Goal: Information Seeking & Learning: Compare options

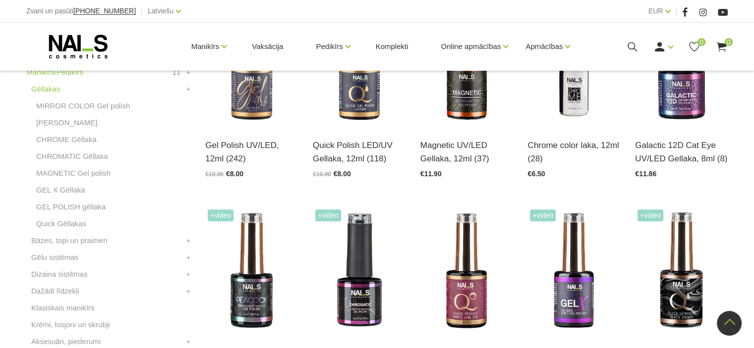
scroll to position [309, 0]
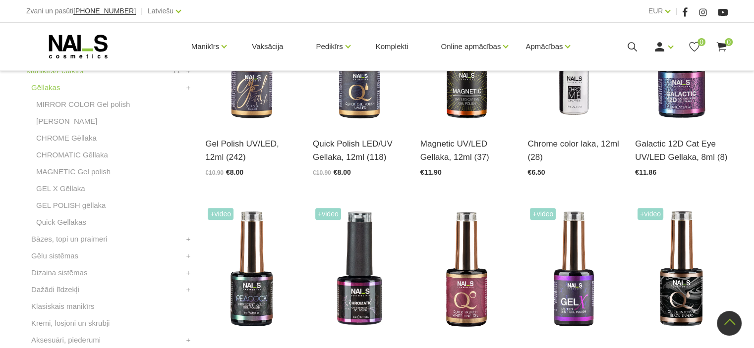
click at [67, 222] on link "Quick Gēllakas" at bounding box center [61, 223] width 50 height 12
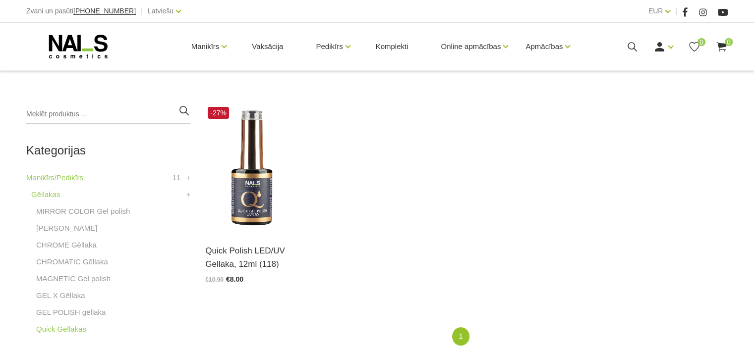
scroll to position [213, 0]
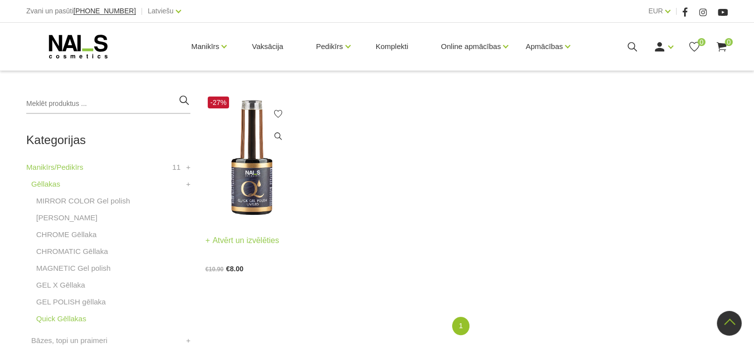
click at [248, 176] on img at bounding box center [251, 157] width 93 height 127
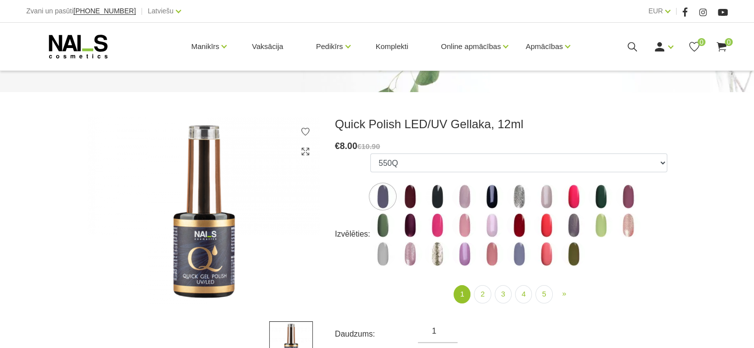
scroll to position [87, 0]
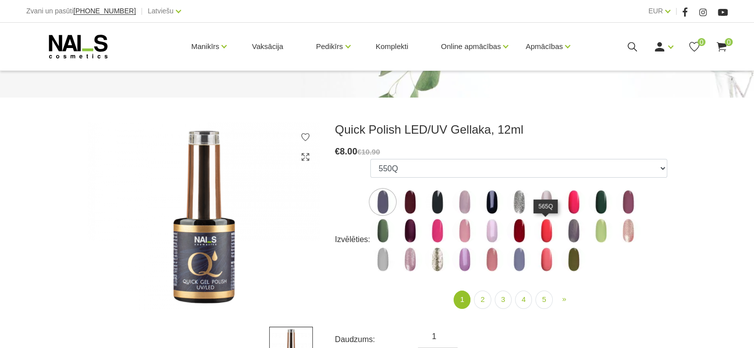
click at [544, 229] on img at bounding box center [546, 231] width 25 height 25
select select "4345"
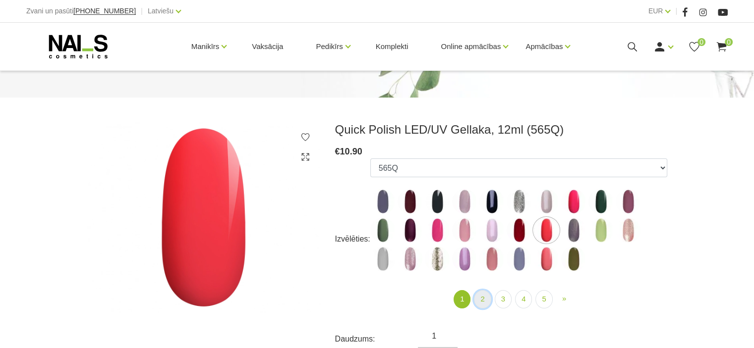
click at [483, 299] on link "2" at bounding box center [482, 299] width 17 height 18
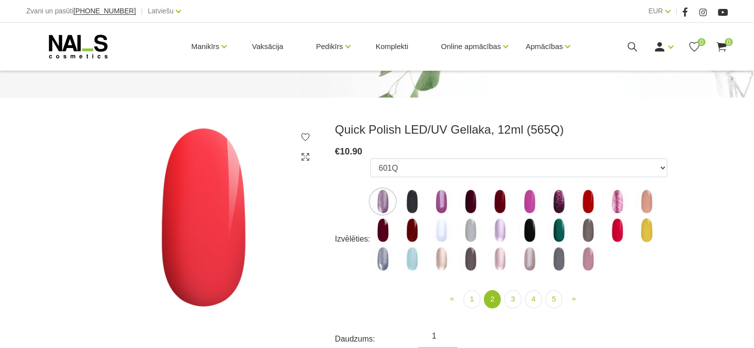
click at [587, 200] on img at bounding box center [587, 201] width 25 height 25
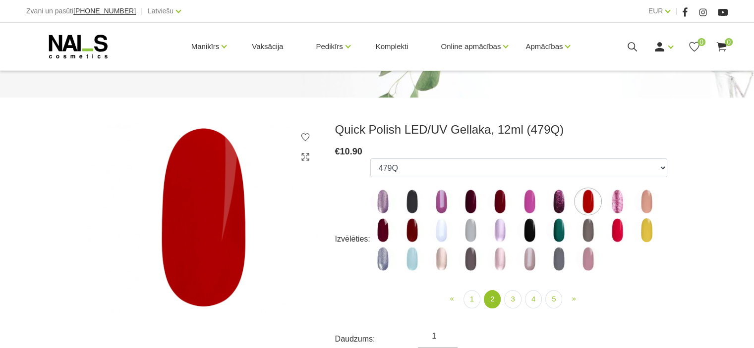
click at [620, 227] on img at bounding box center [617, 230] width 25 height 25
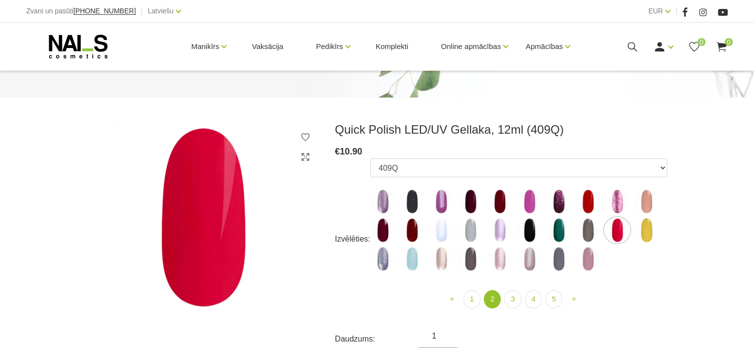
click at [587, 204] on img at bounding box center [587, 201] width 25 height 25
select select "4378"
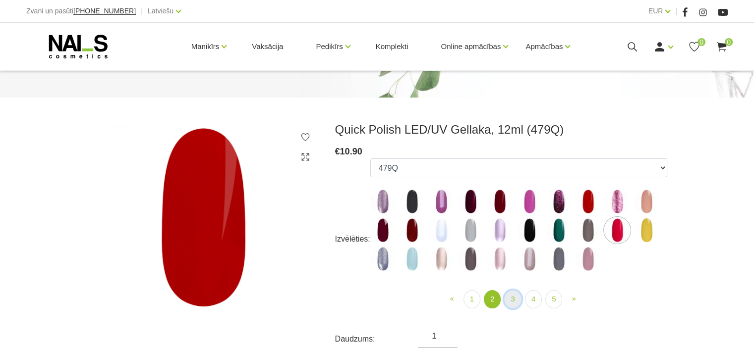
click at [513, 299] on link "3" at bounding box center [512, 299] width 17 height 18
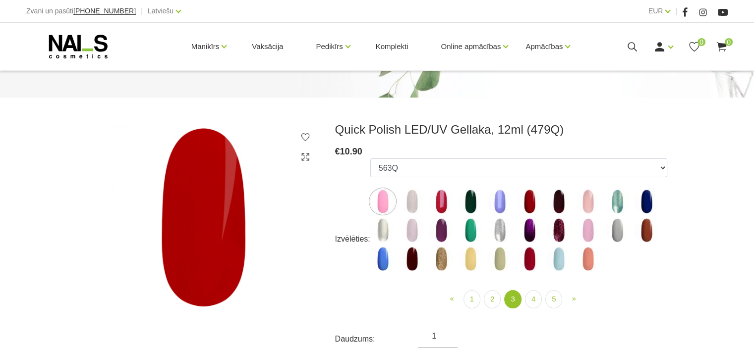
click at [442, 200] on img at bounding box center [441, 201] width 25 height 25
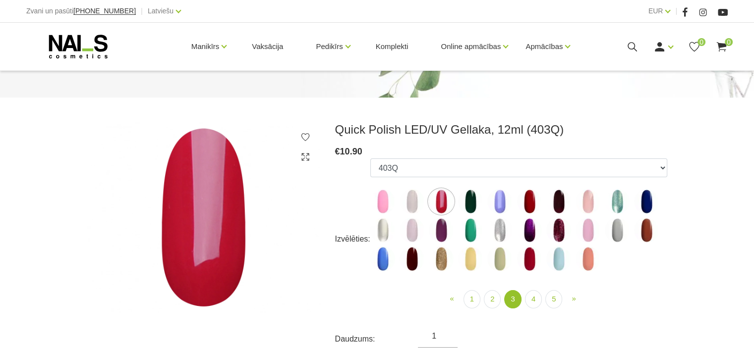
click at [527, 200] on img at bounding box center [529, 201] width 25 height 25
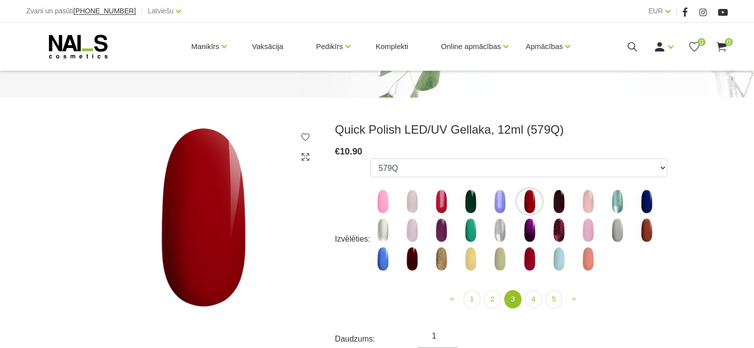
click at [530, 261] on img at bounding box center [529, 259] width 25 height 25
select select "5195"
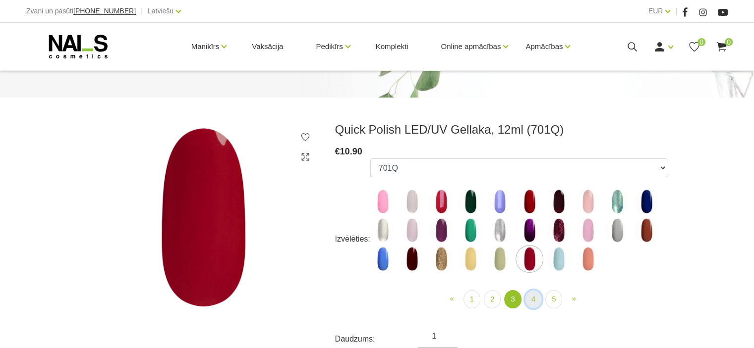
click at [536, 301] on link "4" at bounding box center [533, 299] width 17 height 18
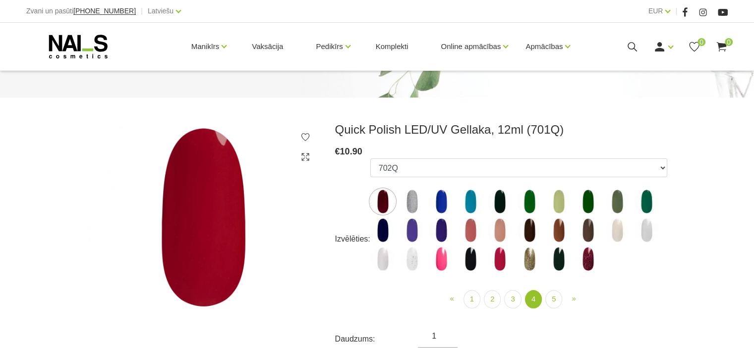
click at [499, 255] on img at bounding box center [499, 259] width 25 height 25
select select "6310"
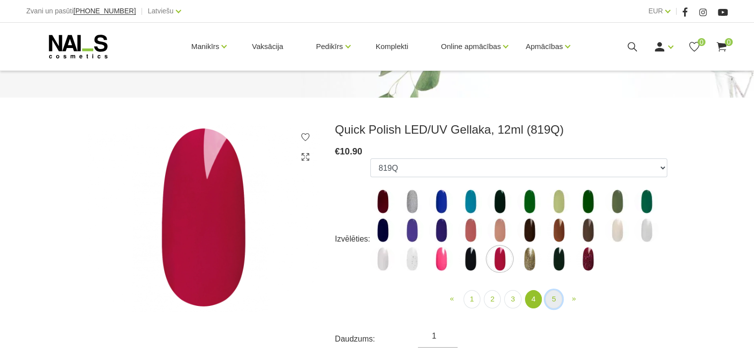
click at [553, 299] on link "5" at bounding box center [553, 299] width 17 height 18
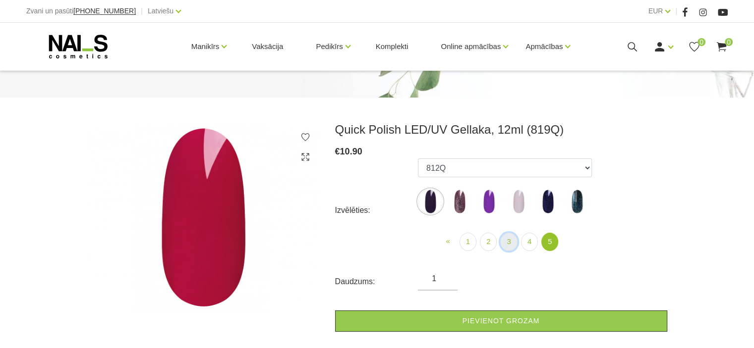
click at [507, 237] on link "3" at bounding box center [508, 242] width 17 height 18
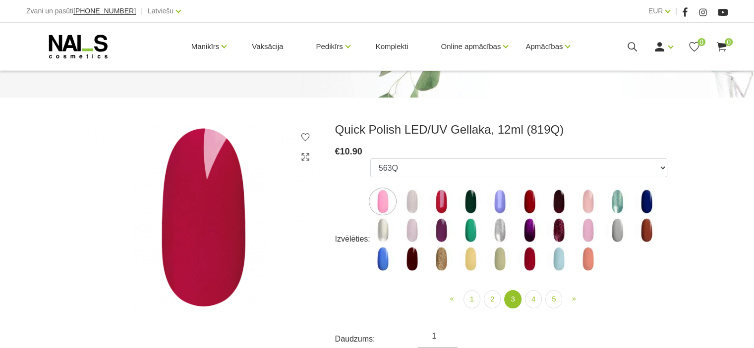
click at [531, 193] on img at bounding box center [529, 201] width 25 height 25
select select "4424"
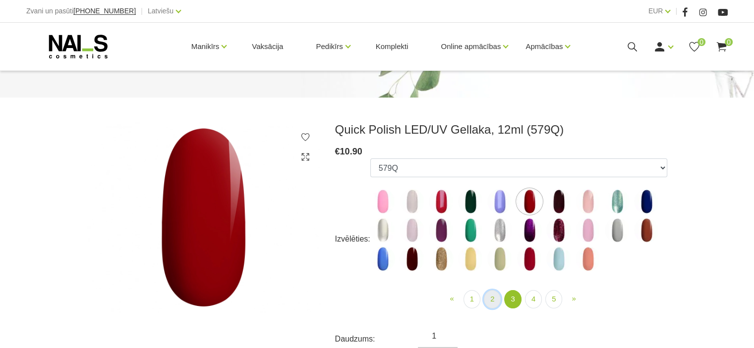
click at [491, 298] on link "2" at bounding box center [492, 299] width 17 height 18
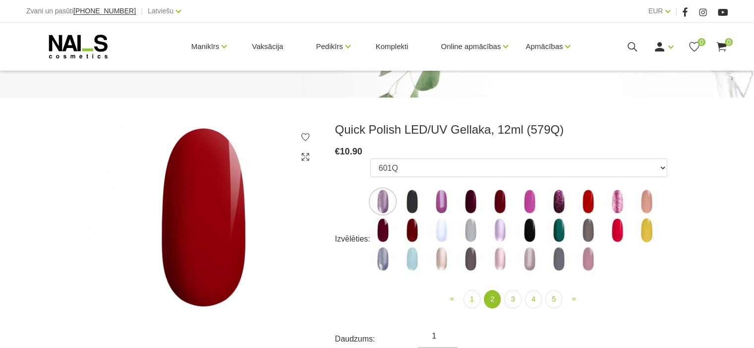
click at [589, 201] on img at bounding box center [587, 201] width 25 height 25
select select "4378"
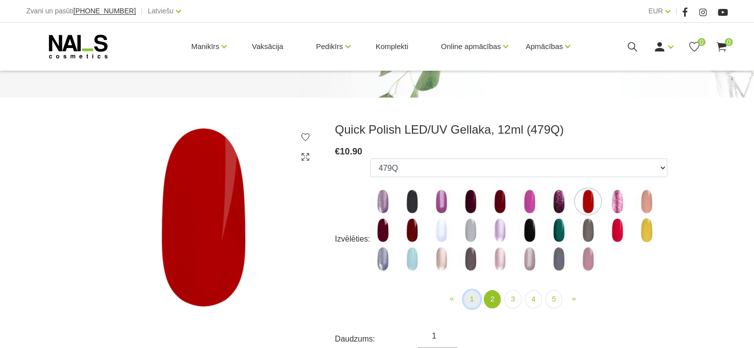
click at [472, 299] on link "1" at bounding box center [471, 299] width 17 height 18
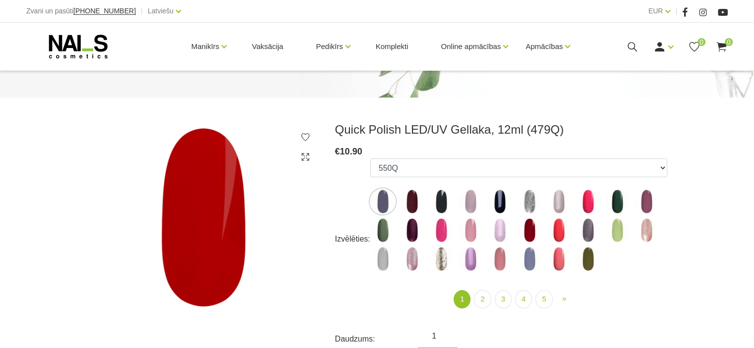
click at [529, 229] on img at bounding box center [529, 230] width 25 height 25
select select "4344"
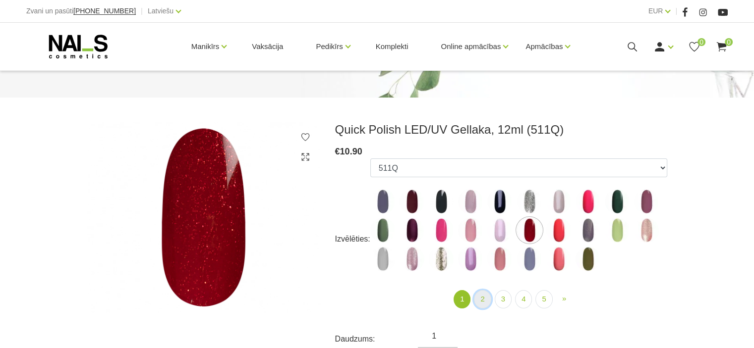
click at [484, 297] on link "2" at bounding box center [482, 299] width 17 height 18
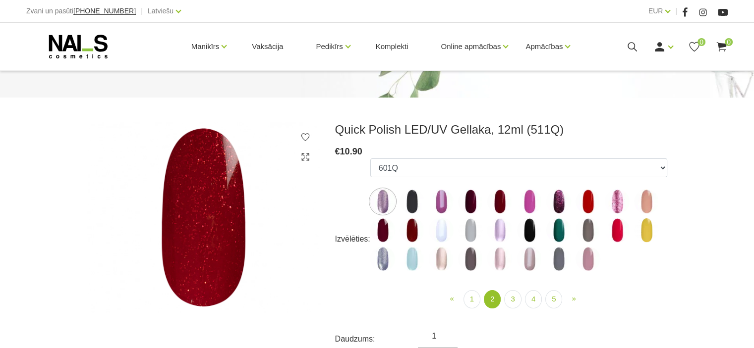
click at [594, 197] on img at bounding box center [587, 201] width 25 height 25
select select "4378"
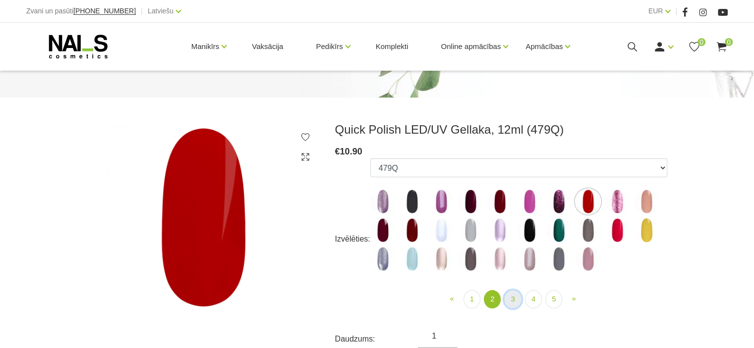
click at [514, 295] on link "3" at bounding box center [512, 299] width 17 height 18
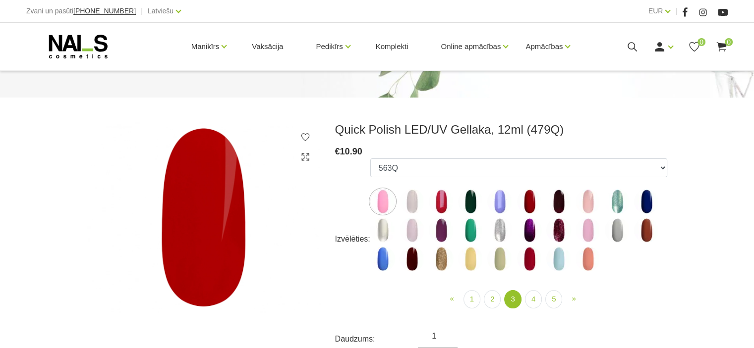
click at [440, 200] on img at bounding box center [441, 201] width 25 height 25
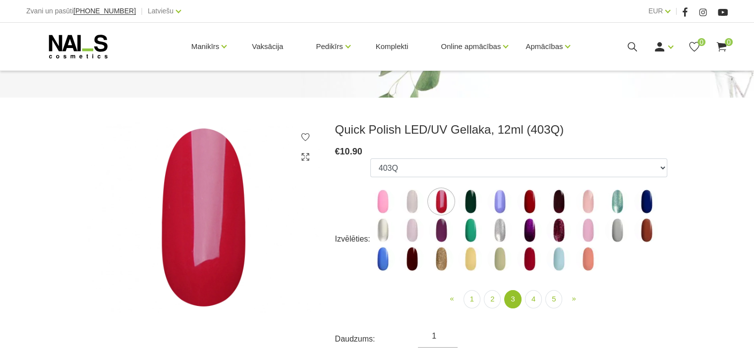
click at [526, 197] on img at bounding box center [529, 201] width 25 height 25
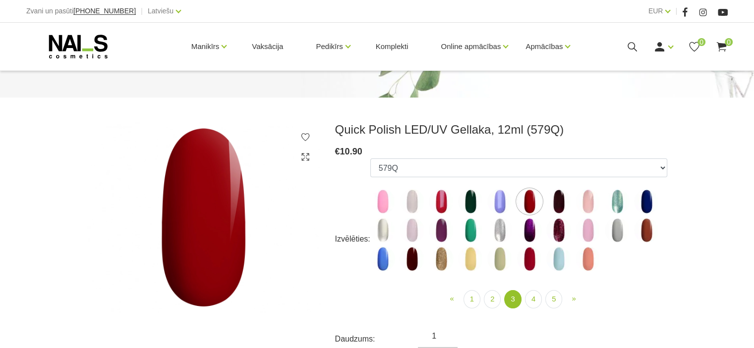
click at [528, 259] on img at bounding box center [529, 259] width 25 height 25
select select "5195"
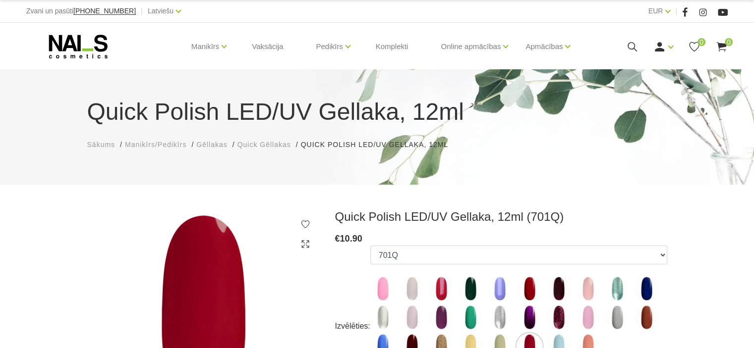
click at [93, 146] on span "Sākums" at bounding box center [101, 145] width 28 height 8
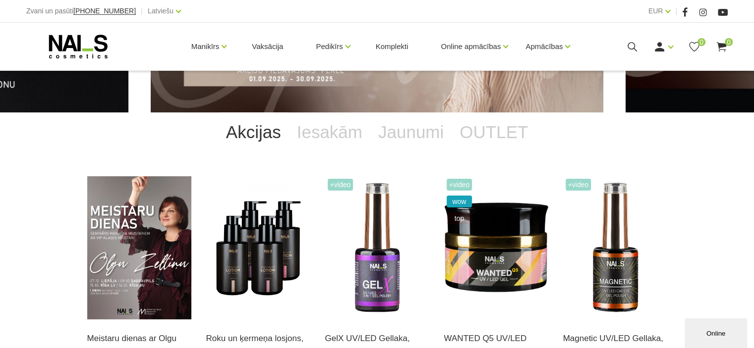
scroll to position [186, 0]
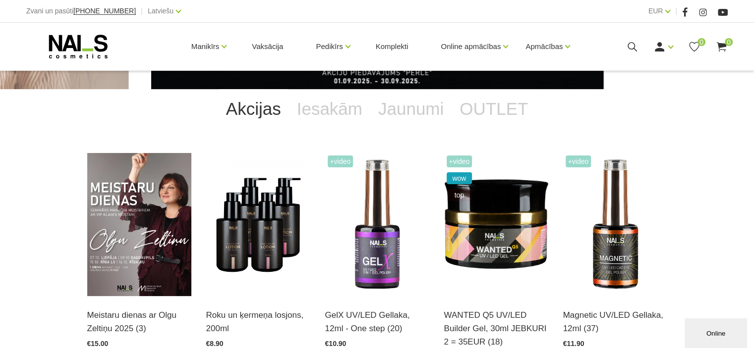
click at [259, 113] on link "Akcijas" at bounding box center [253, 109] width 71 height 40
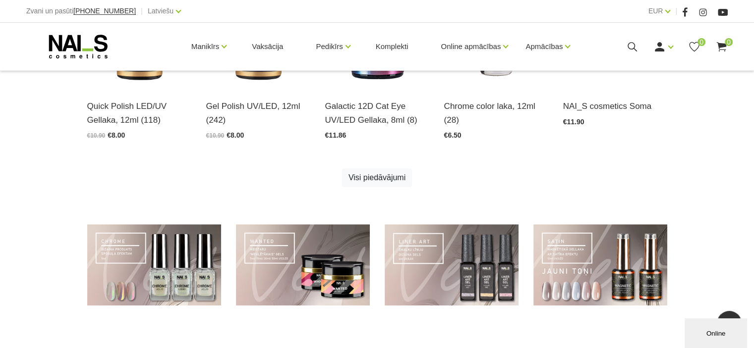
scroll to position [624, 0]
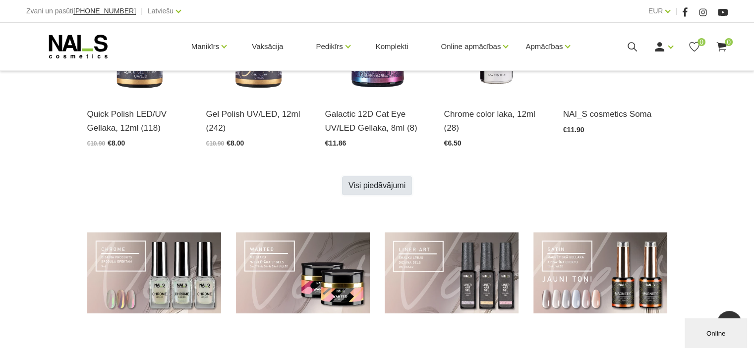
click at [384, 186] on link "Visi piedāvājumi" at bounding box center [377, 185] width 70 height 19
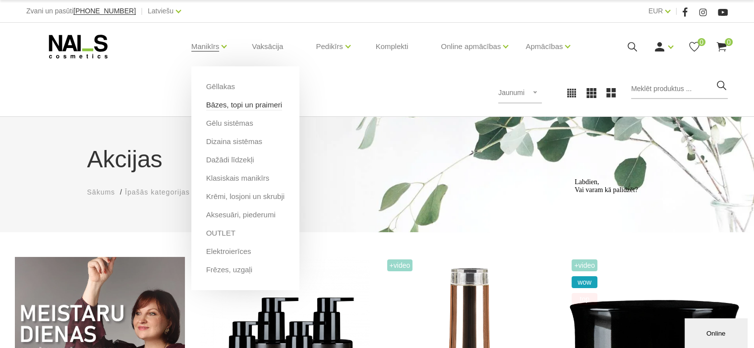
click at [238, 105] on link "Bāzes, topi un praimeri" at bounding box center [244, 105] width 76 height 11
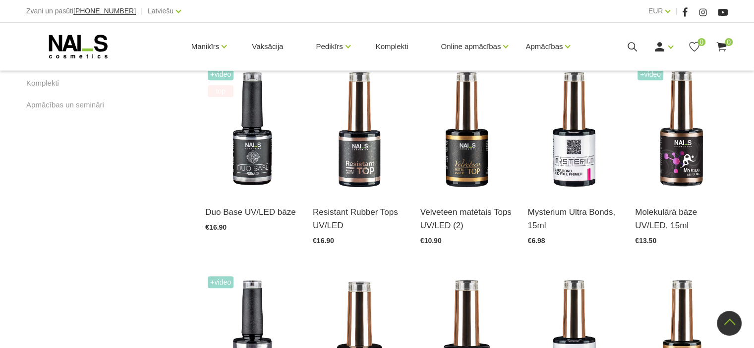
scroll to position [684, 0]
